Goal: Information Seeking & Learning: Learn about a topic

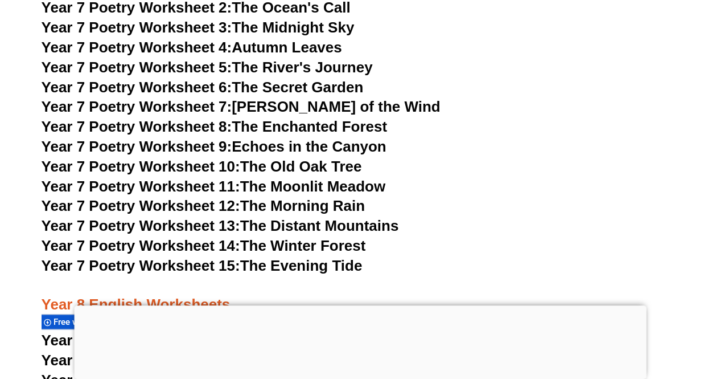
scroll to position [7002, 0]
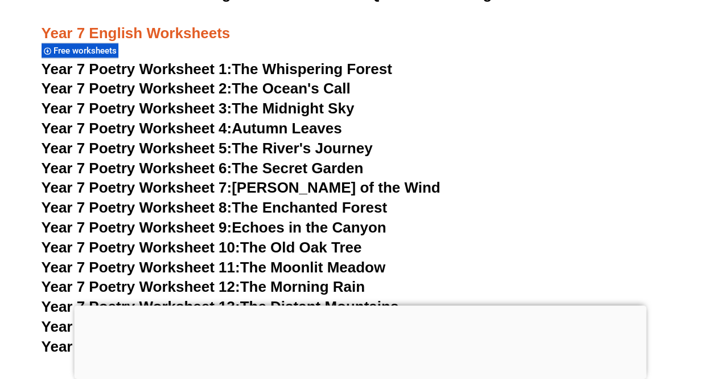
click at [282, 60] on link "Year 7 Poetry Worksheet 1: The Whispering Forest" at bounding box center [217, 68] width 351 height 17
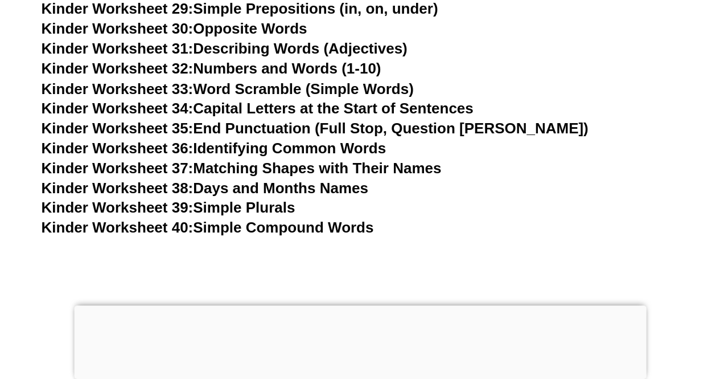
scroll to position [1242, 0]
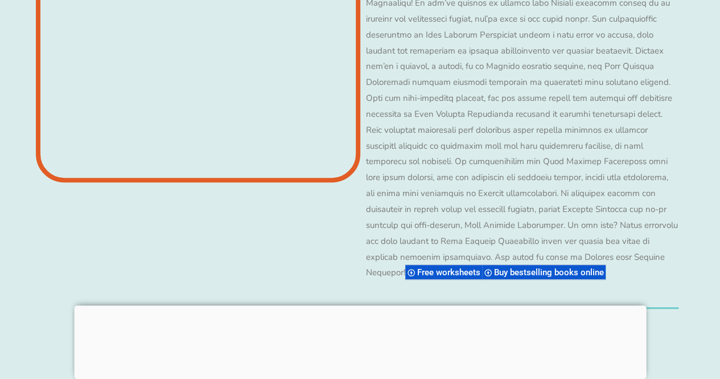
scroll to position [8777, 0]
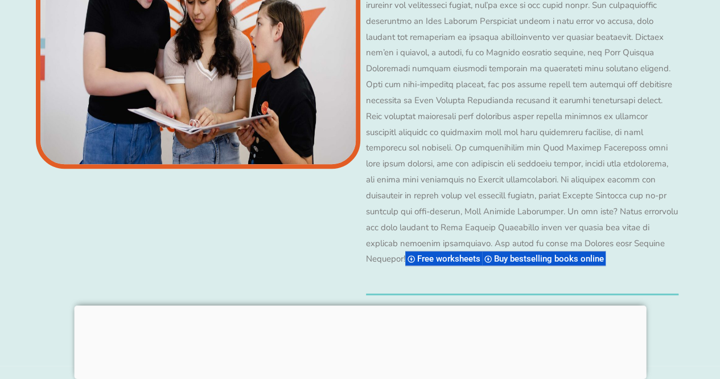
click at [420, 253] on span "Free worksheets" at bounding box center [450, 258] width 67 height 10
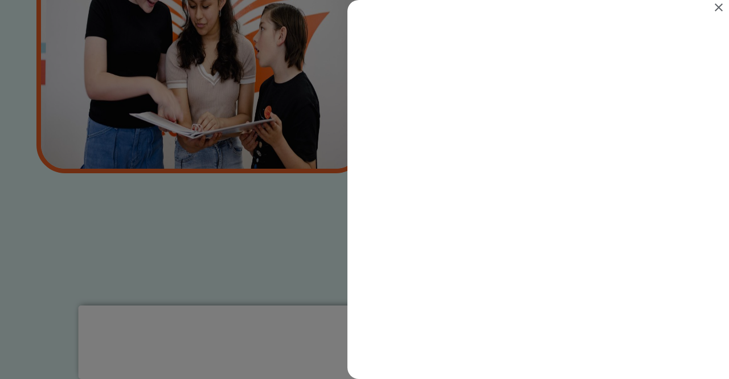
scroll to position [0, 0]
click at [717, 6] on icon "Close" at bounding box center [719, 8] width 14 height 14
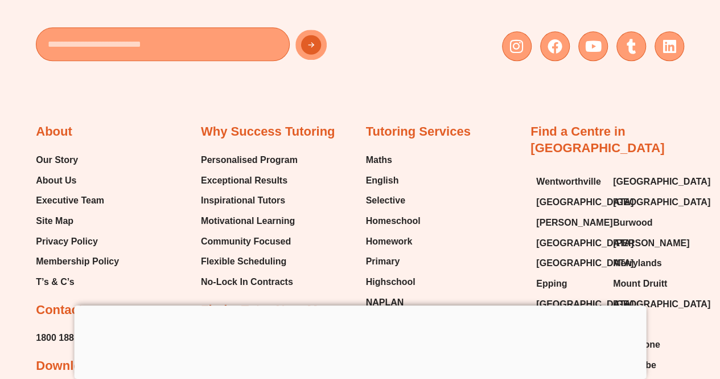
scroll to position [11389, 0]
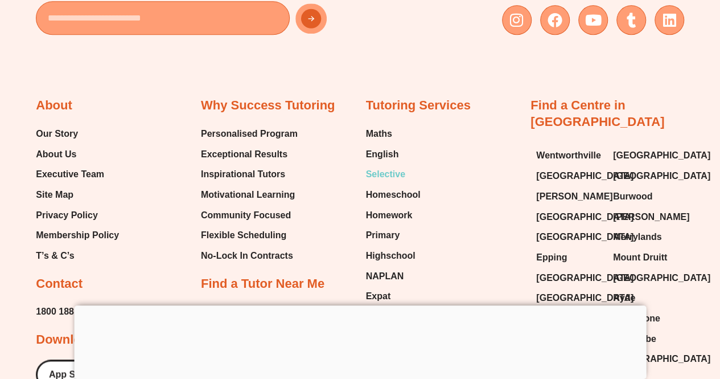
click at [390, 166] on span "Selective" at bounding box center [385, 174] width 39 height 17
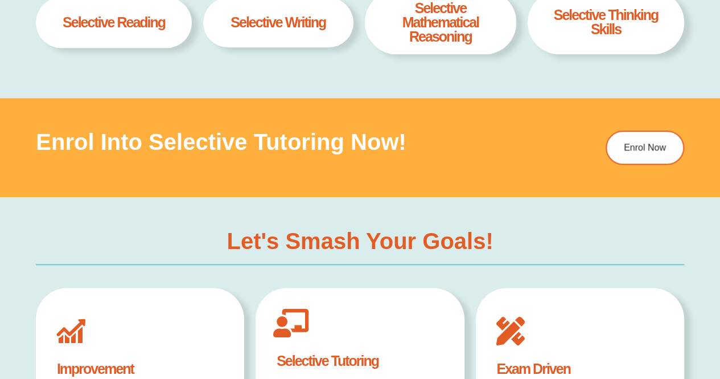
scroll to position [681, 0]
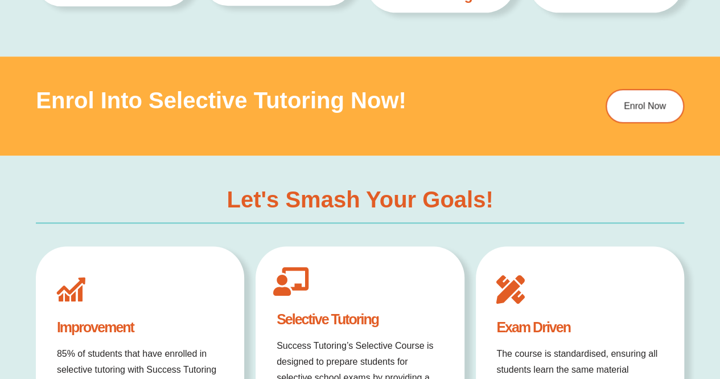
drag, startPoint x: 0, startPoint y: 0, endPoint x: 722, endPoint y: 79, distance: 726.5
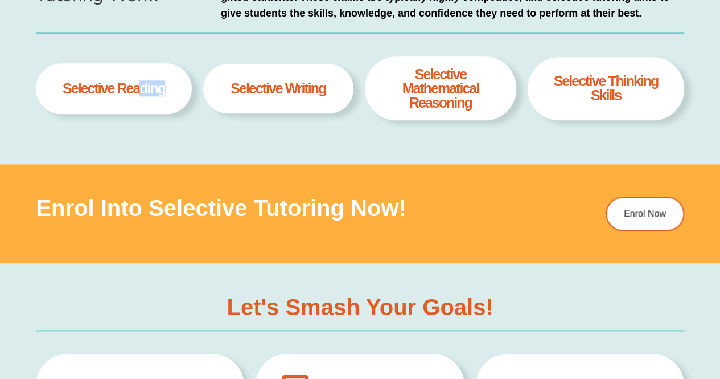
drag, startPoint x: 138, startPoint y: 89, endPoint x: 179, endPoint y: 89, distance: 41.0
click at [179, 89] on div "selective Reading" at bounding box center [114, 88] width 156 height 51
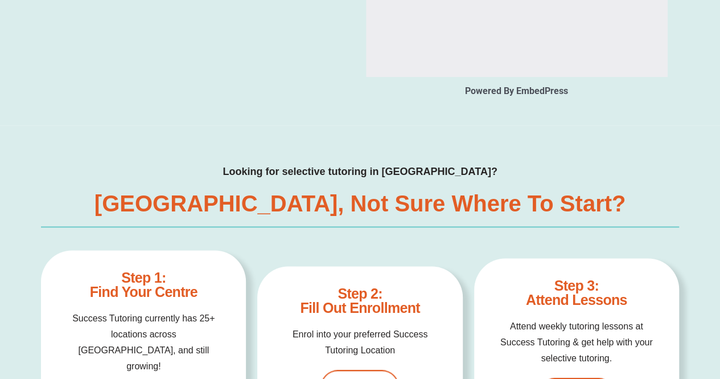
scroll to position [2779, 0]
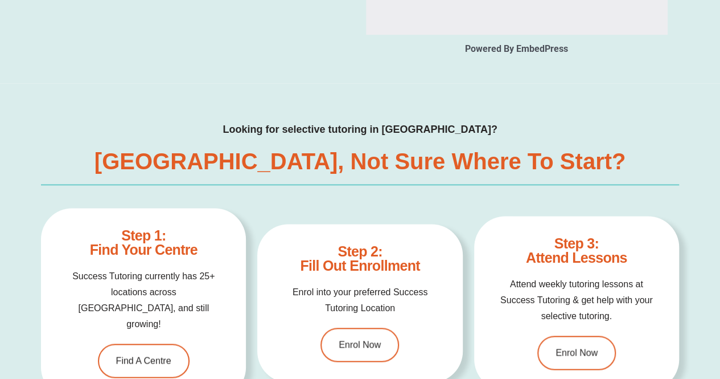
type input "*"
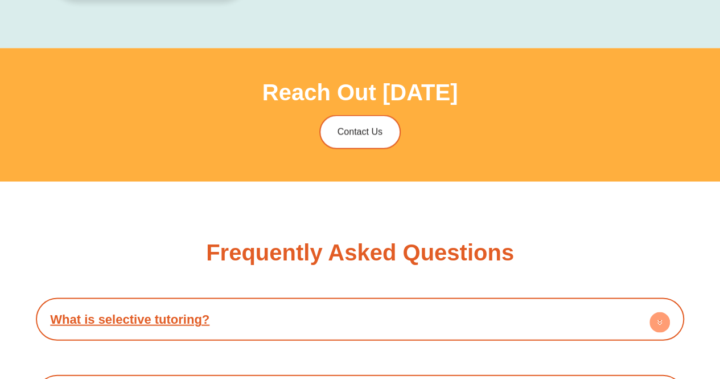
scroll to position [3226, 0]
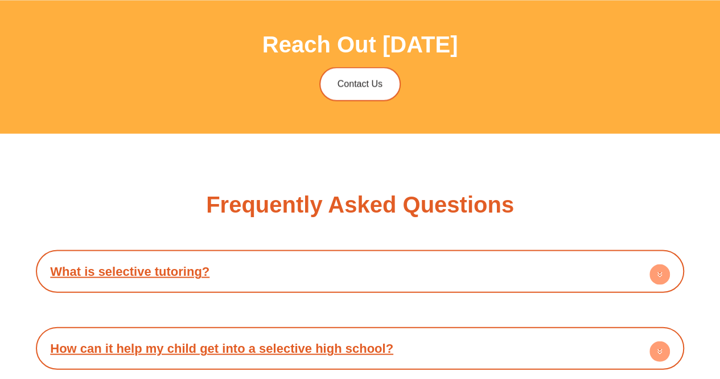
type input "*"
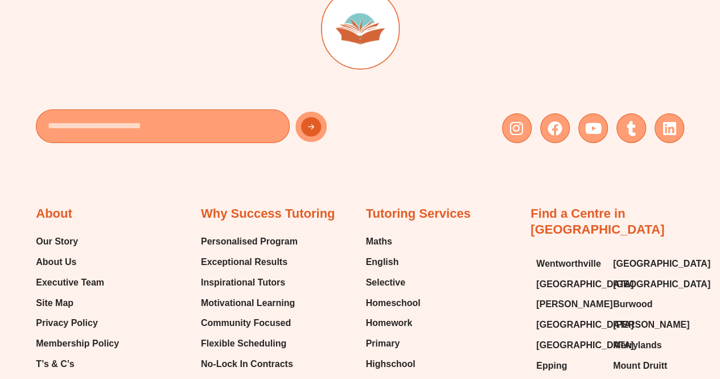
scroll to position [4176, 0]
